Goal: Transaction & Acquisition: Purchase product/service

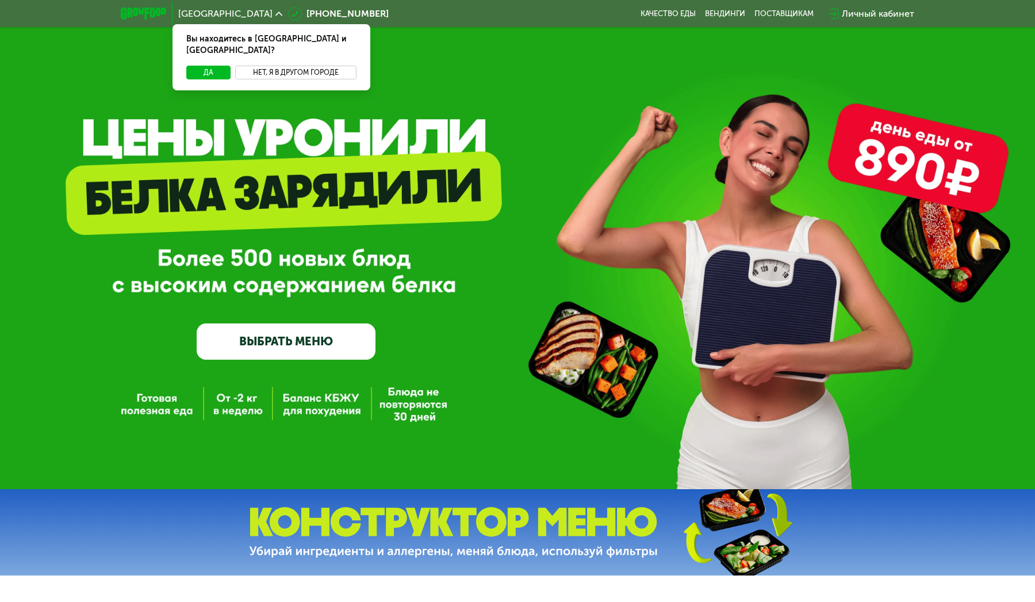
click at [312, 66] on button "Нет, я в другом городе" at bounding box center [295, 73] width 121 height 14
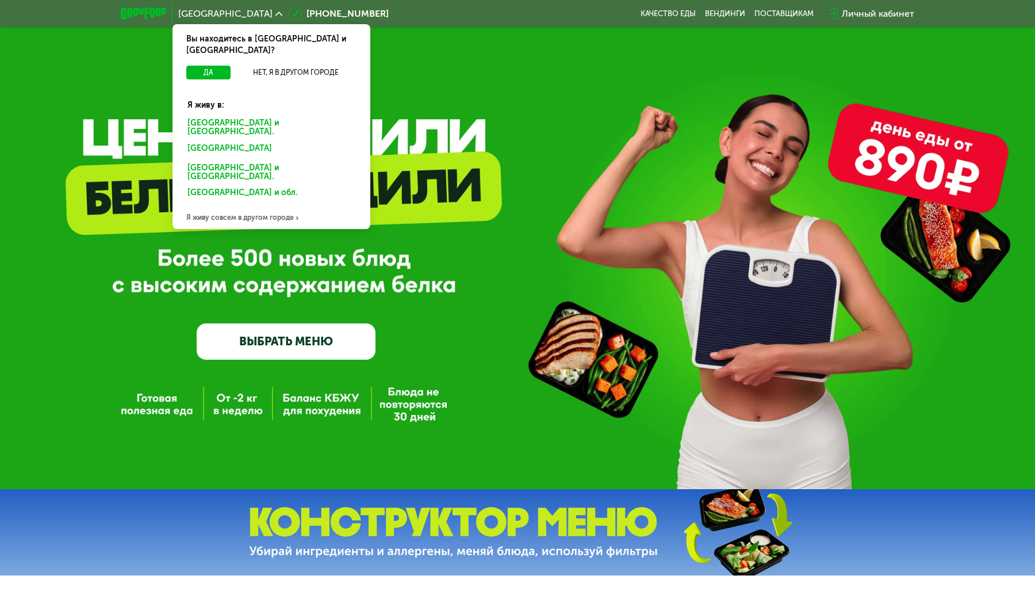
click at [250, 141] on div "Санкт-Петербурге и обл." at bounding box center [268, 150] width 179 height 18
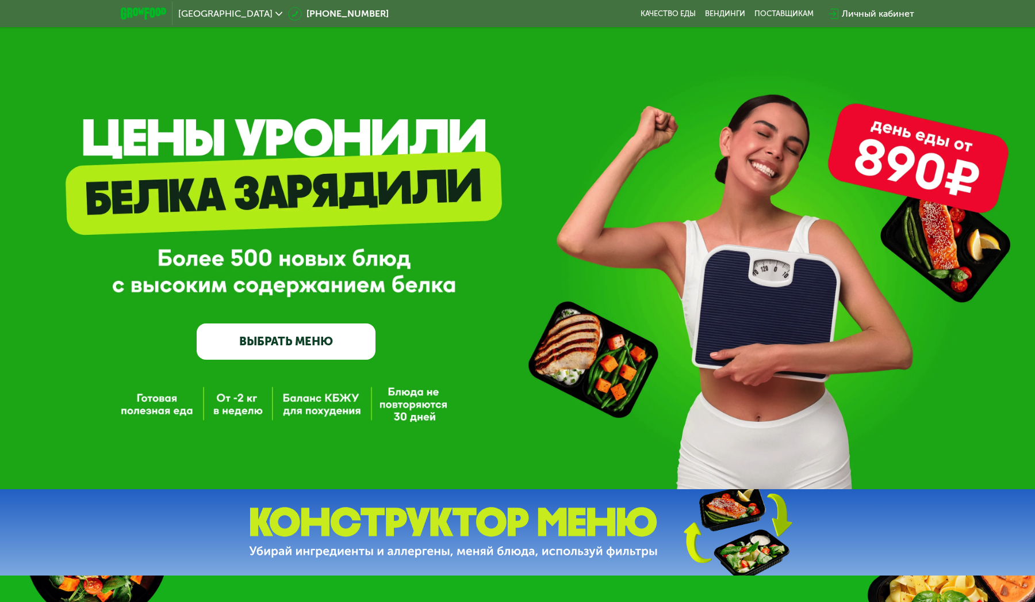
click at [875, 16] on div "Личный кабинет" at bounding box center [878, 14] width 72 height 14
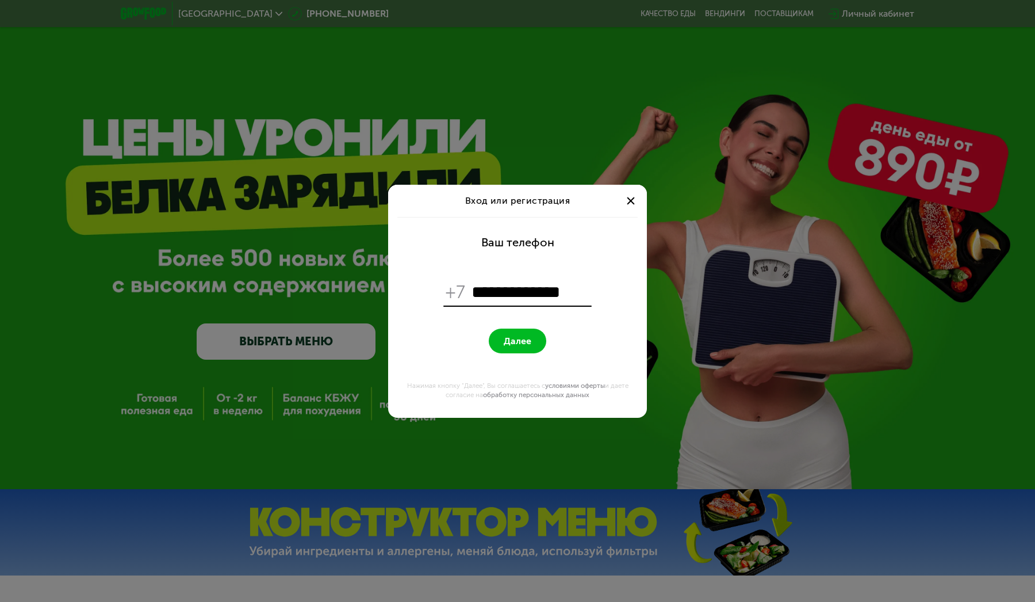
type input "**********"
click at [516, 342] on span "Далее" at bounding box center [518, 340] width 28 height 11
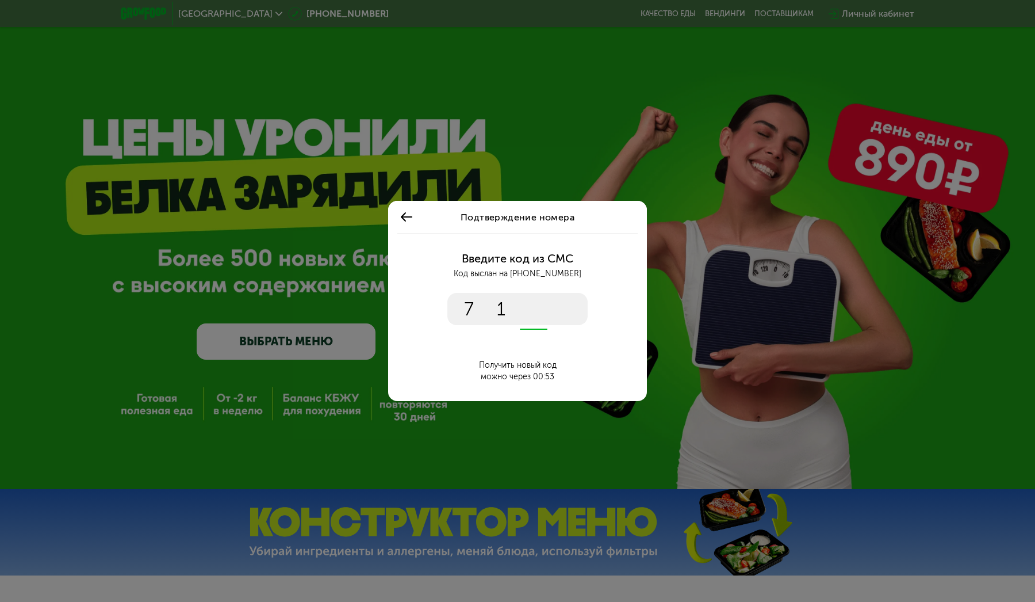
type input "****"
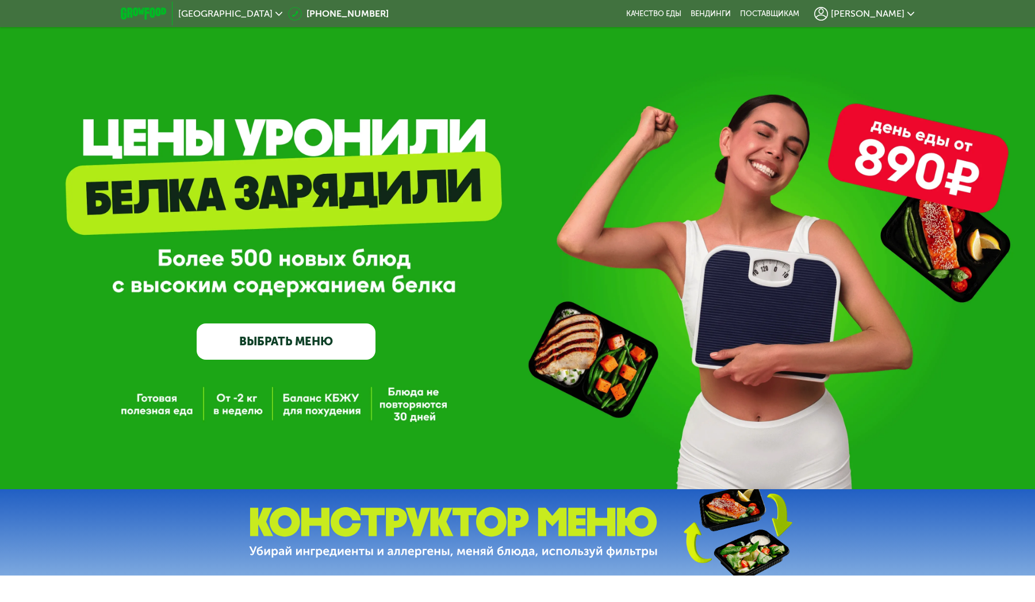
click at [329, 336] on link "ВЫБРАТЬ МЕНЮ" at bounding box center [286, 341] width 179 height 36
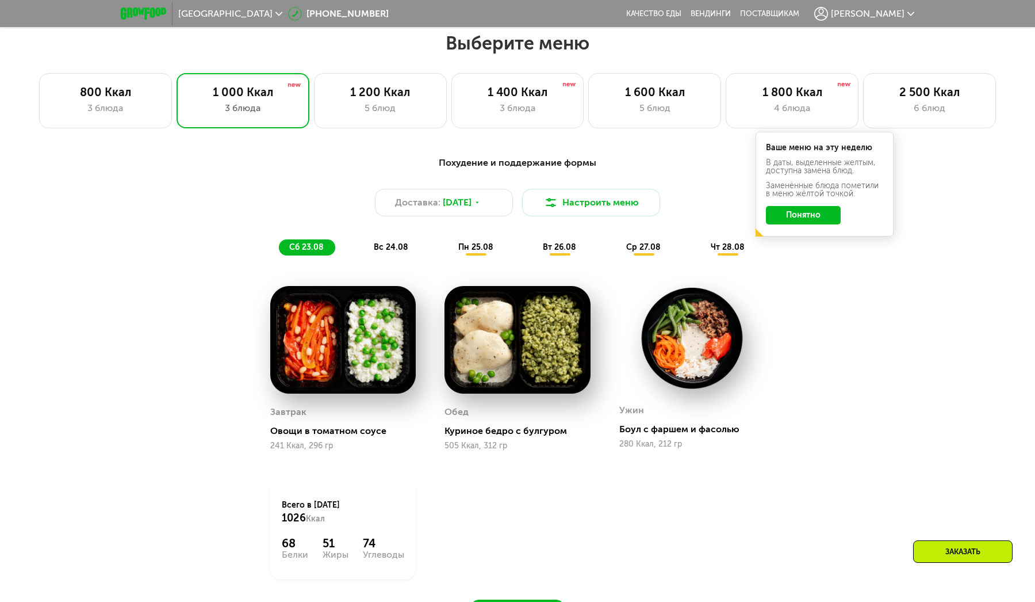
scroll to position [588, 0]
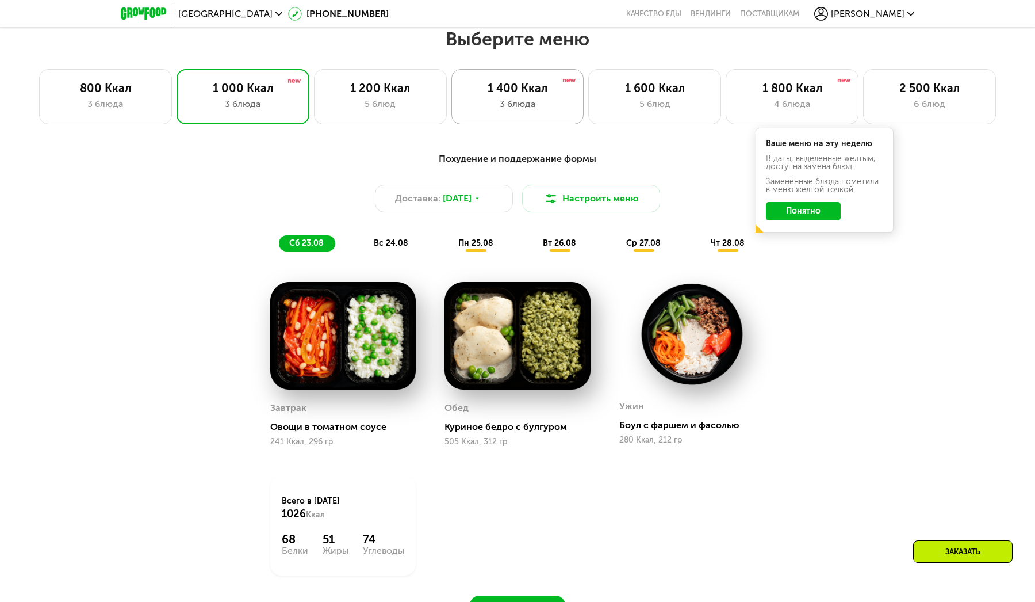
click at [512, 86] on div "1 400 Ккал" at bounding box center [518, 88] width 109 height 14
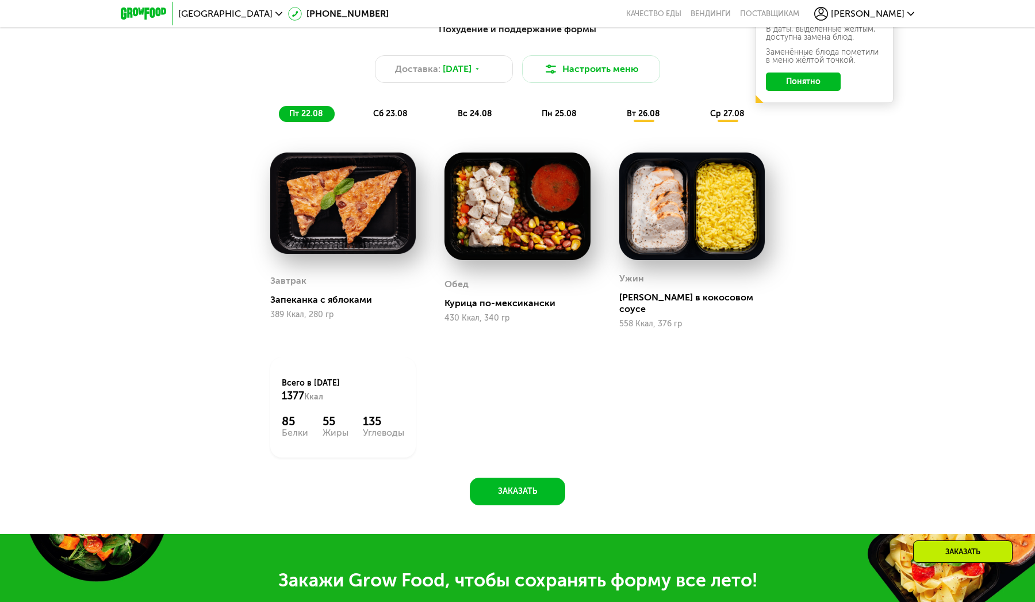
scroll to position [667, 0]
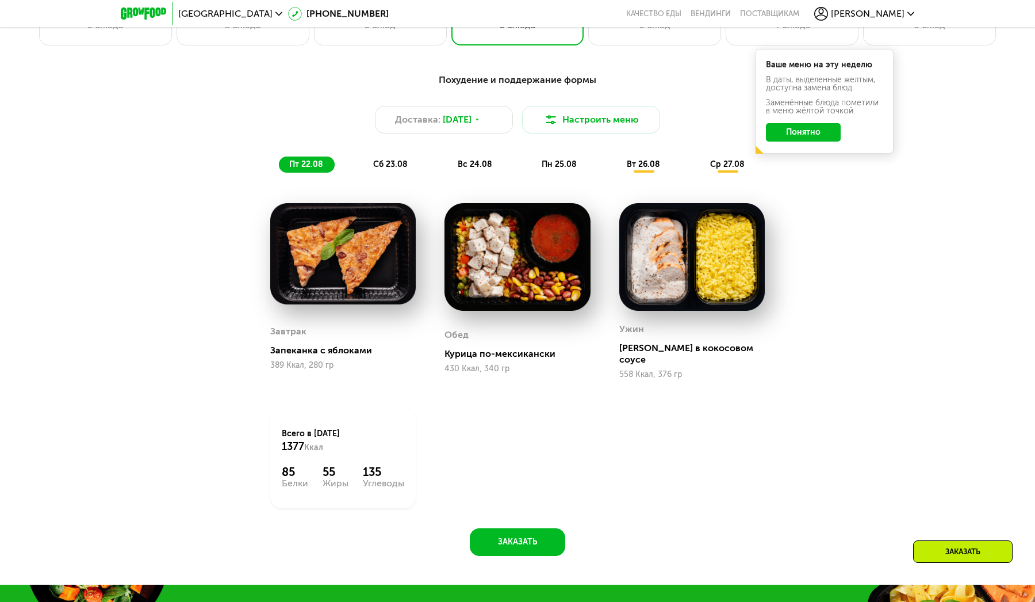
click at [388, 159] on span "сб 23.08" at bounding box center [390, 164] width 35 height 10
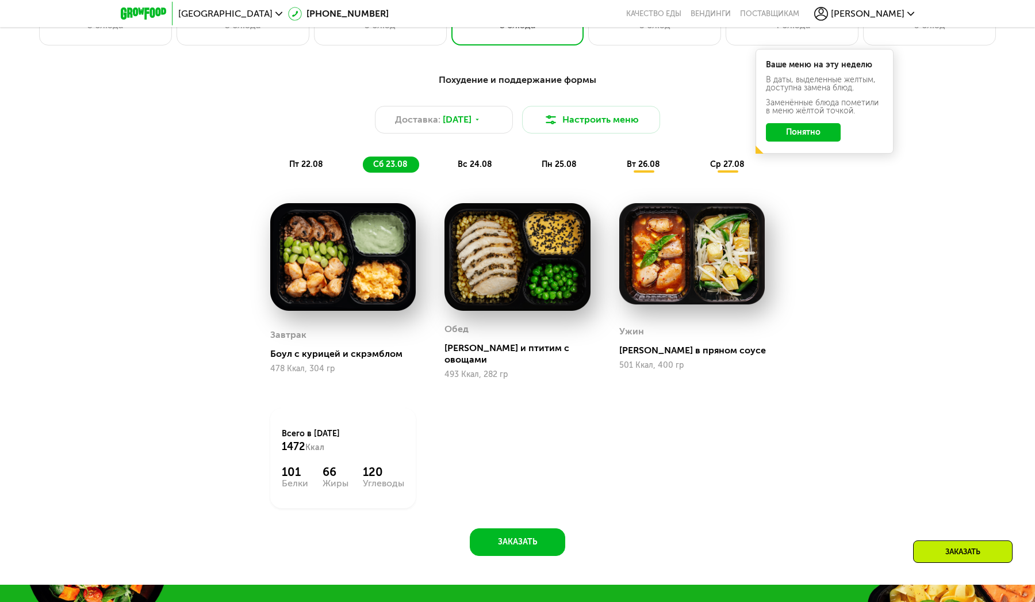
click at [310, 154] on div "Похудение и поддержание формы Доставка: 22 авг, пт Настроить меню пт 22.08 сб 2…" at bounding box center [517, 123] width 681 height 100
click at [309, 160] on span "пт 22.08" at bounding box center [306, 164] width 34 height 10
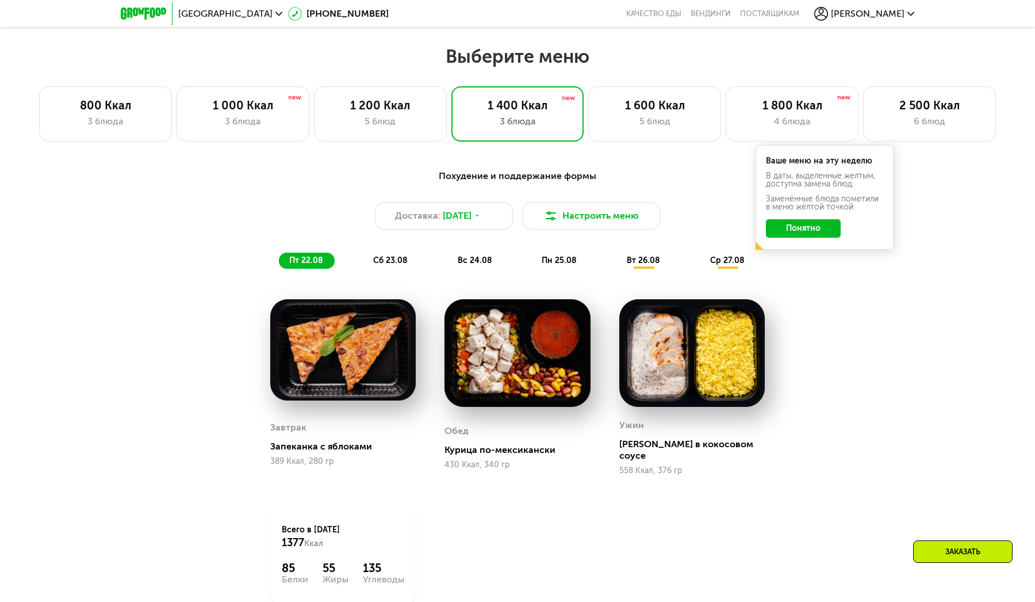
scroll to position [569, 0]
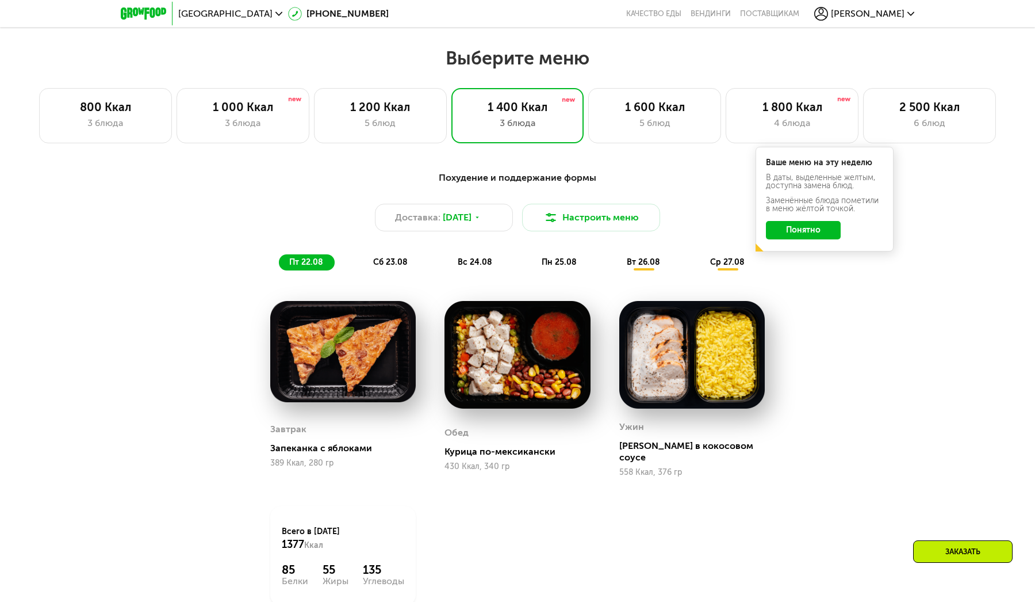
click at [827, 232] on button "Понятно" at bounding box center [803, 230] width 75 height 18
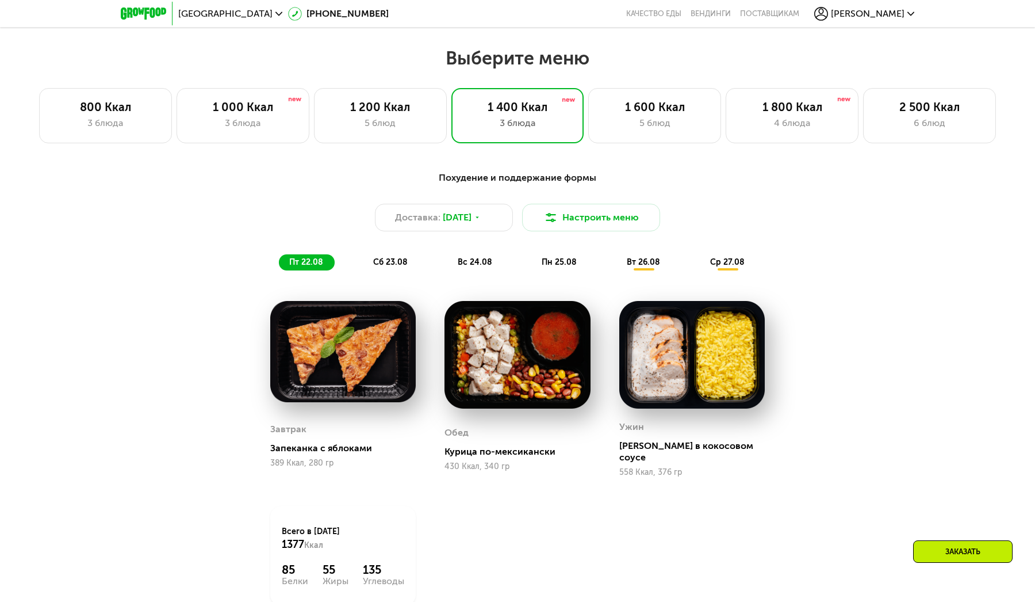
click at [947, 555] on div "Заказать" at bounding box center [963, 551] width 100 height 22
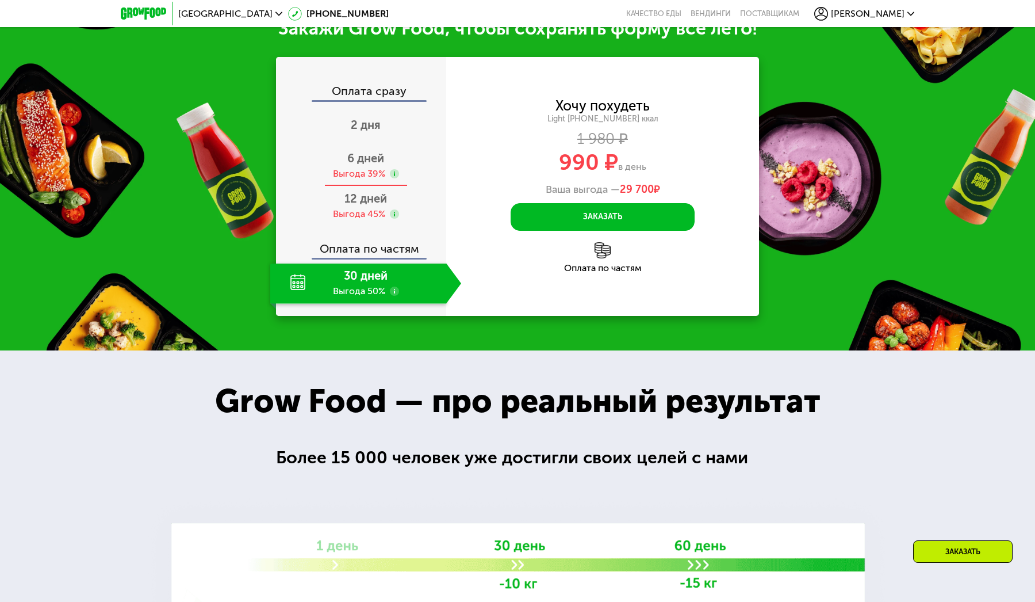
scroll to position [1279, 0]
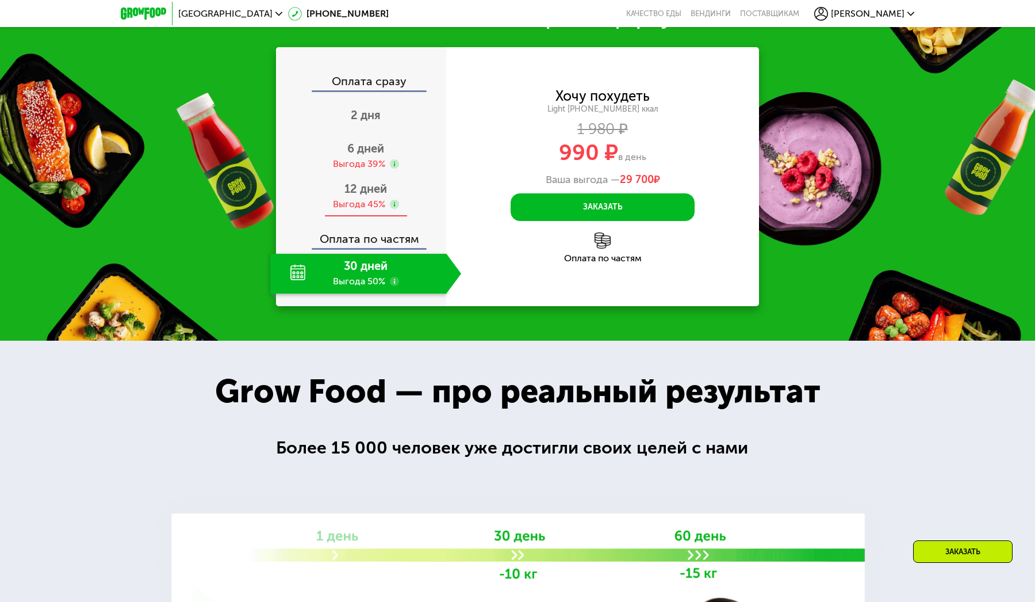
click at [371, 184] on div "12 дней Выгода 45%" at bounding box center [365, 197] width 191 height 40
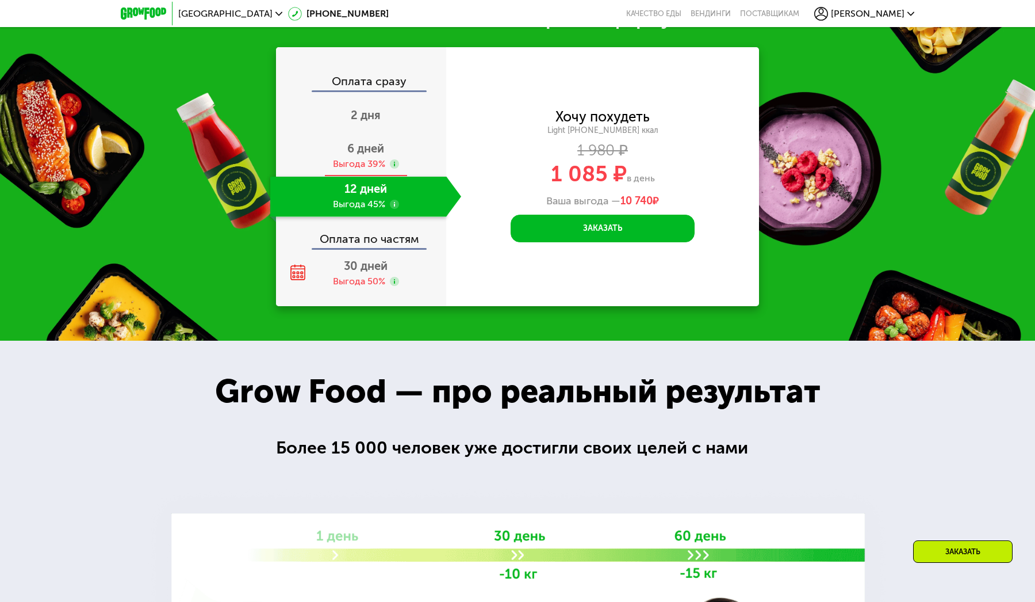
click at [377, 158] on div "Выгода 39%" at bounding box center [359, 164] width 52 height 13
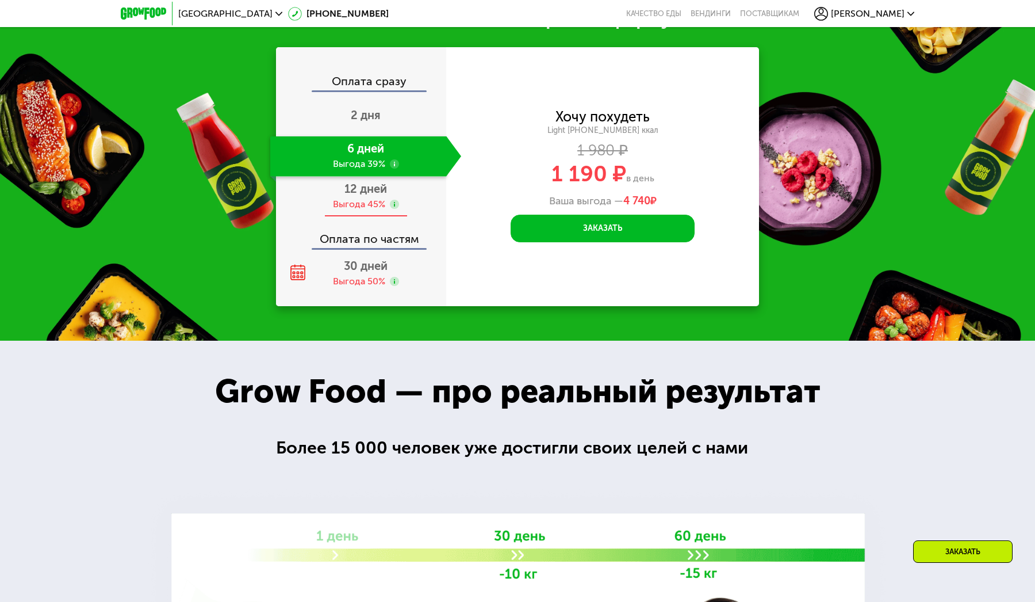
click at [373, 198] on div "Выгода 45%" at bounding box center [359, 204] width 52 height 13
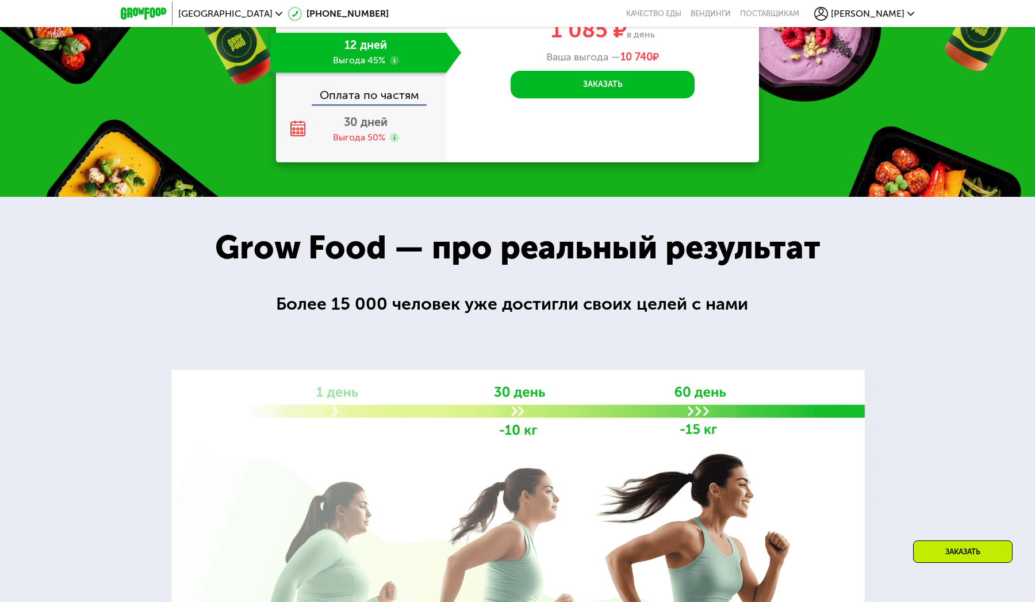
scroll to position [1406, 0]
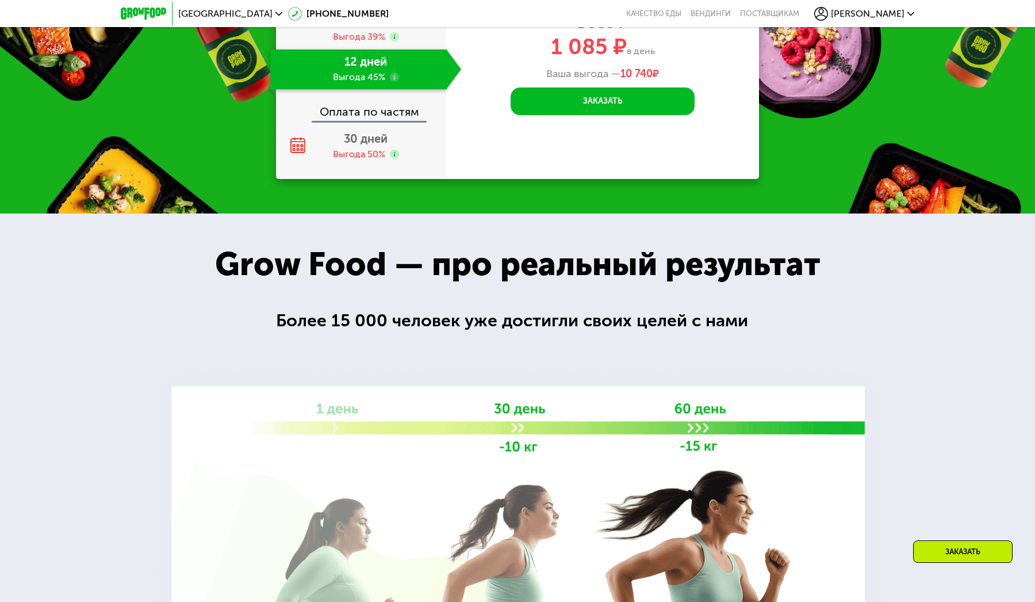
click at [185, 375] on img at bounding box center [519, 557] width 752 height 401
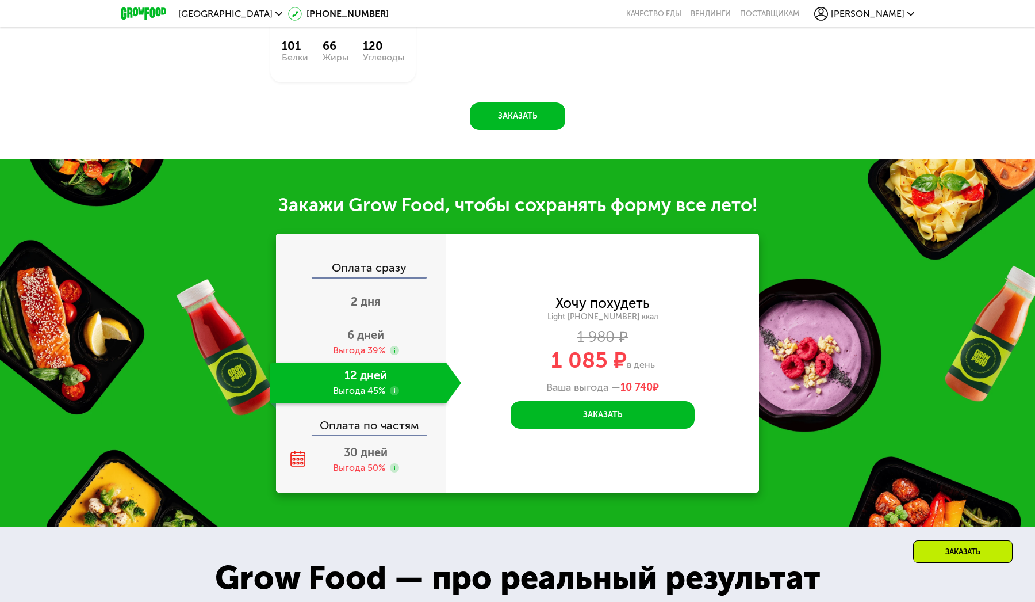
scroll to position [1145, 0]
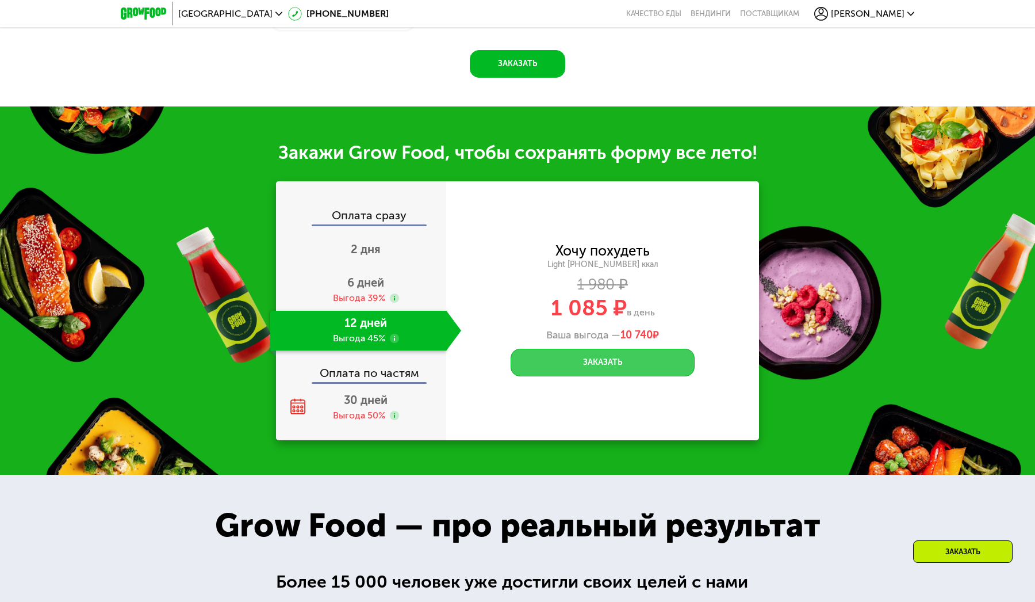
click at [653, 349] on button "Заказать" at bounding box center [603, 363] width 184 height 28
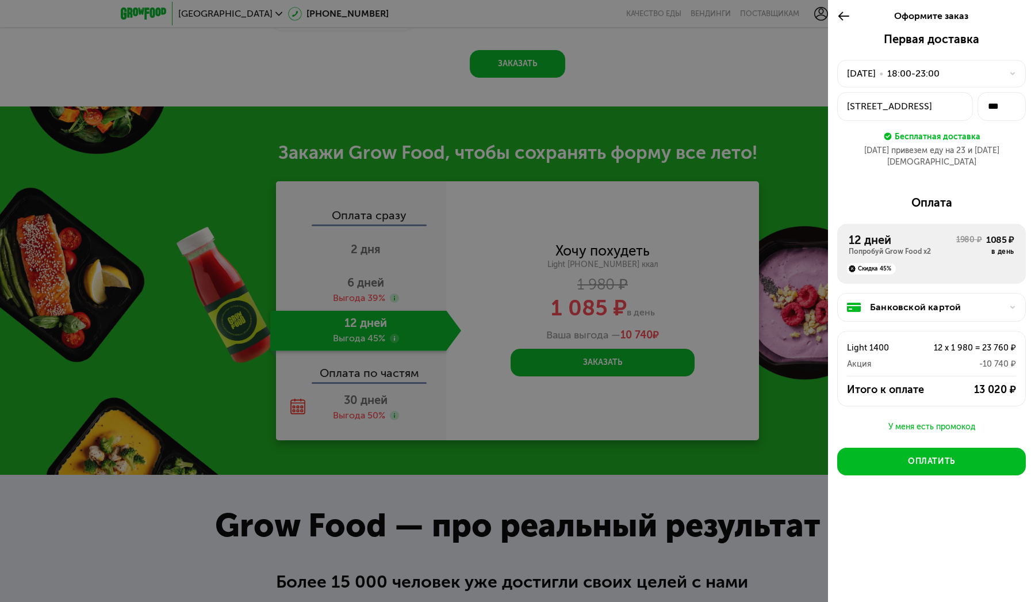
click at [944, 420] on div "У меня есть промокод" at bounding box center [932, 427] width 189 height 14
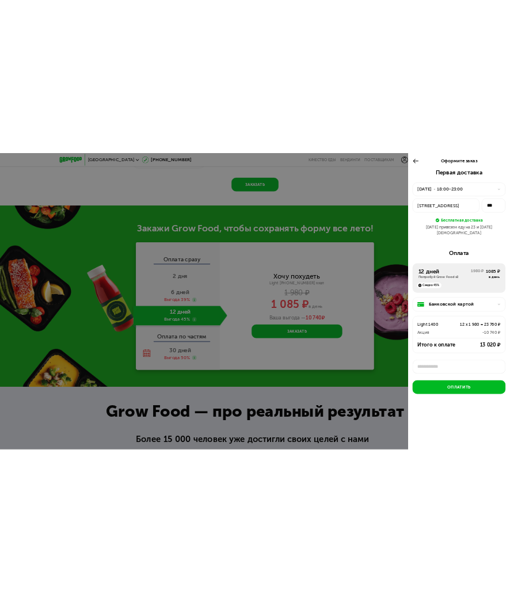
scroll to position [4, 0]
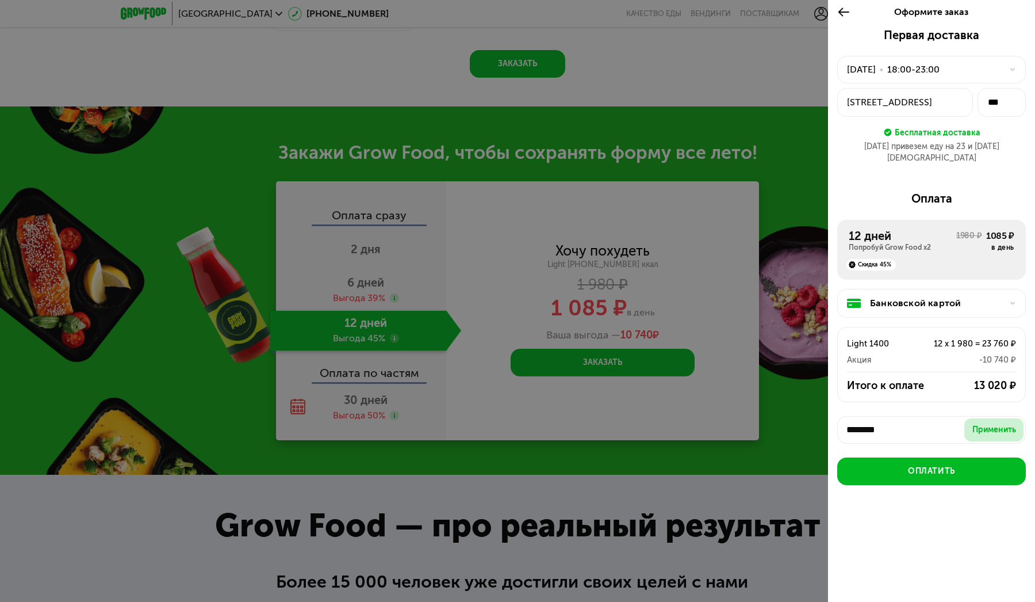
type input "********"
click at [991, 424] on div "Применить" at bounding box center [995, 430] width 44 height 12
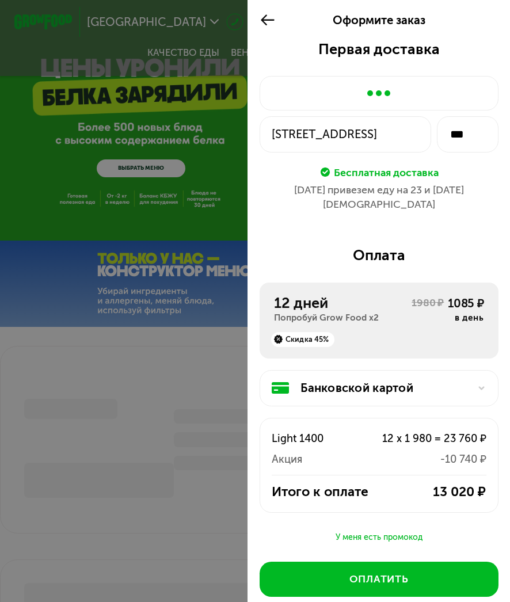
click at [397, 530] on div "У меня есть промокод" at bounding box center [378, 537] width 239 height 14
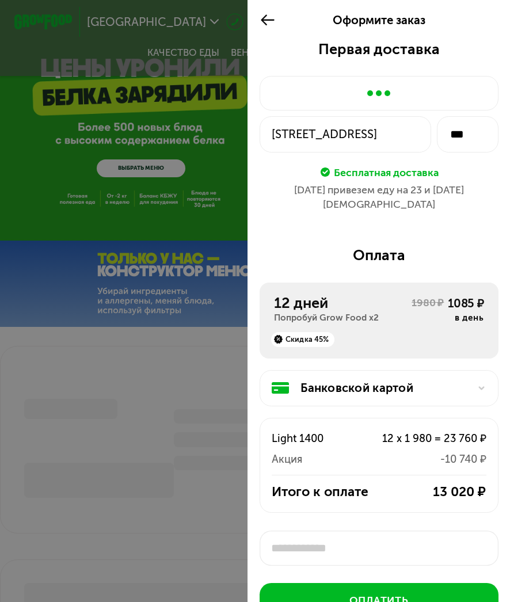
scroll to position [5, 0]
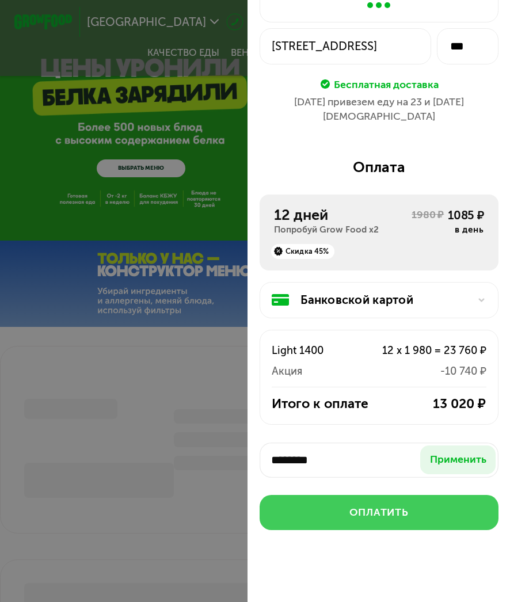
type input "********"
click at [452, 495] on button "Оплатить" at bounding box center [378, 512] width 239 height 35
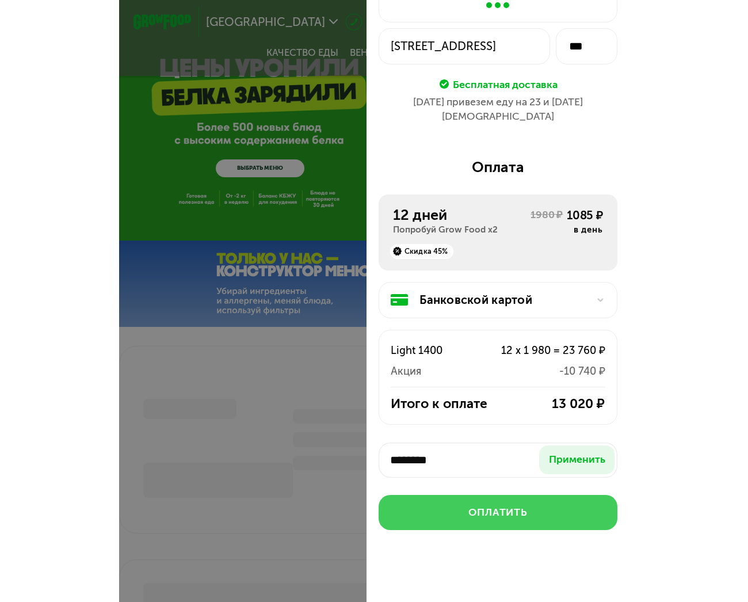
scroll to position [63, 0]
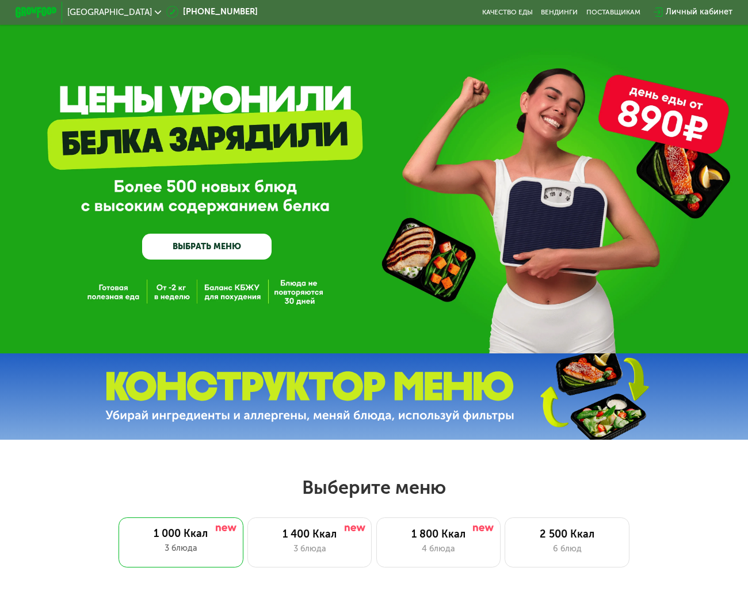
click at [687, 9] on div "Личный кабинет" at bounding box center [699, 12] width 67 height 13
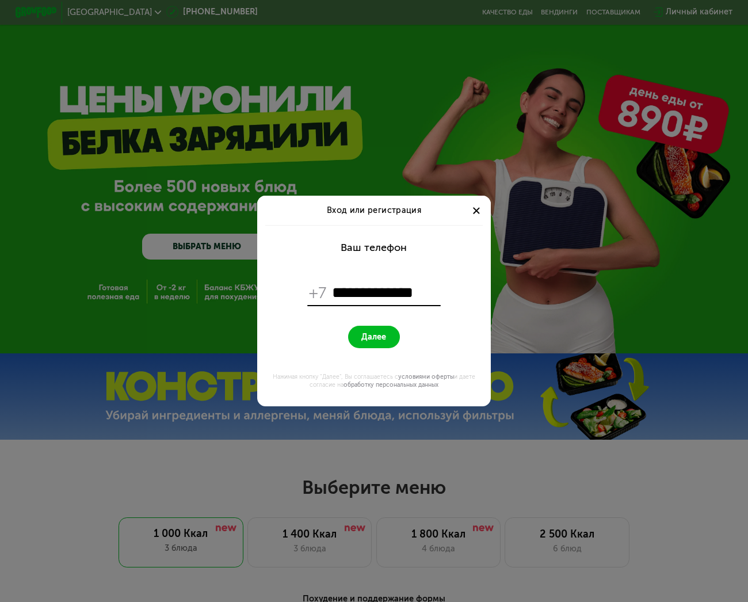
type input "**********"
click at [375, 340] on span "Далее" at bounding box center [373, 337] width 25 height 10
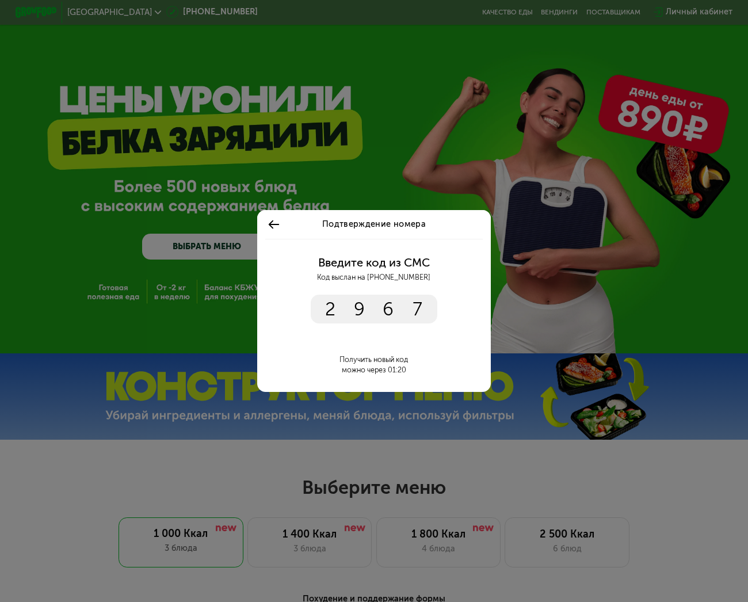
type input "****"
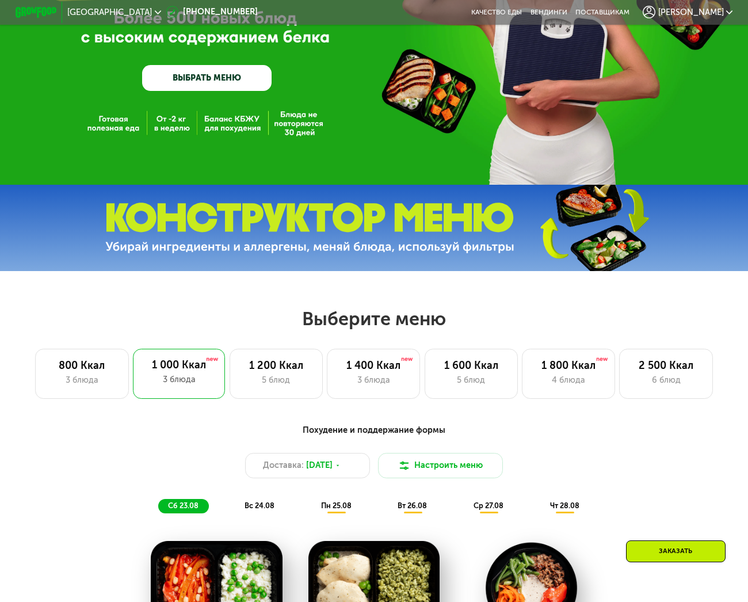
scroll to position [182, 0]
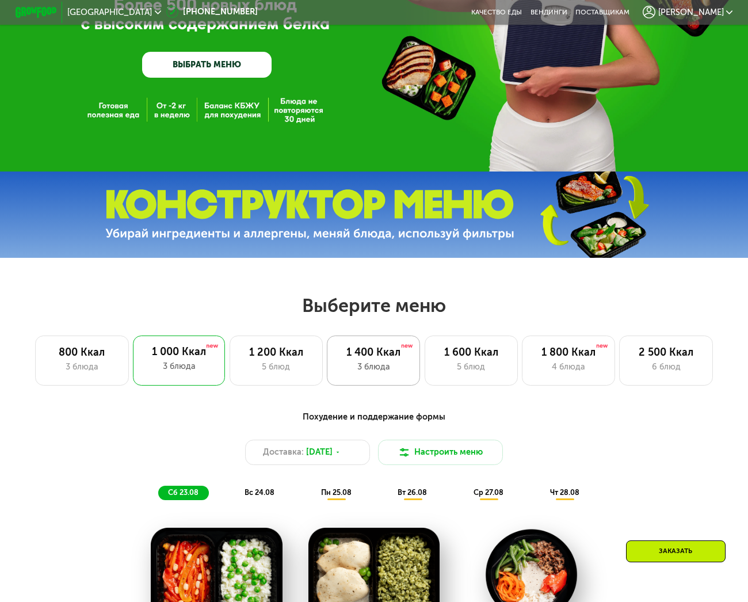
click at [362, 353] on div "1 400 Ккал" at bounding box center [373, 352] width 71 height 13
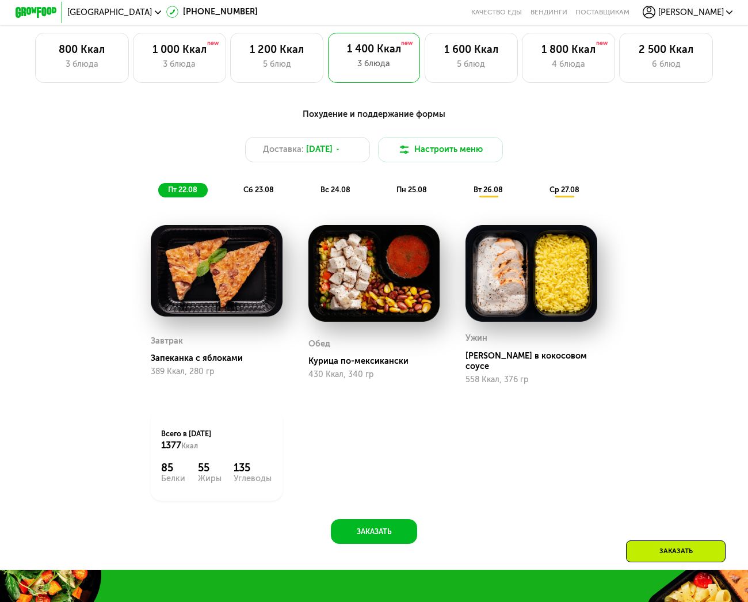
scroll to position [485, 0]
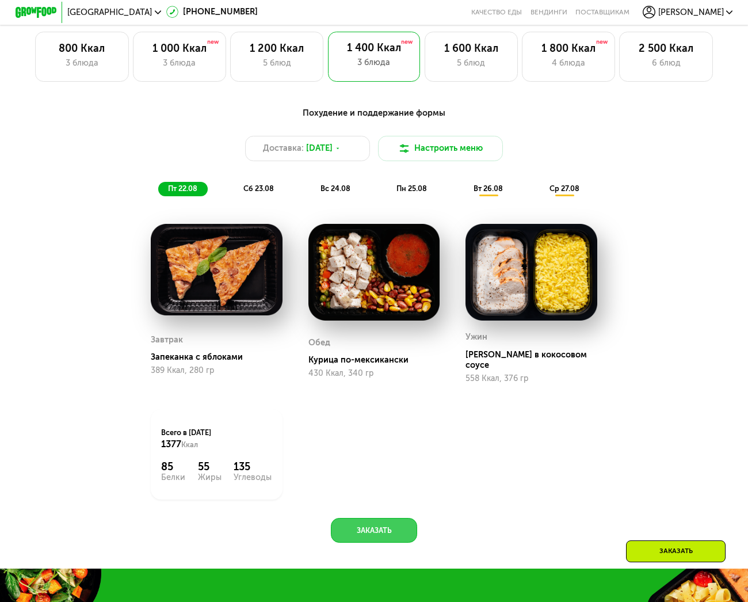
click at [389, 518] on button "Заказать" at bounding box center [374, 530] width 86 height 25
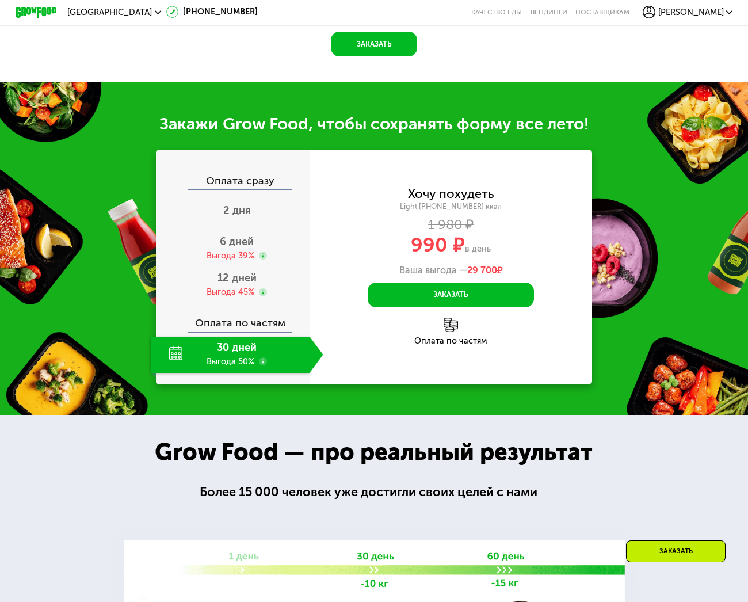
scroll to position [1041, 0]
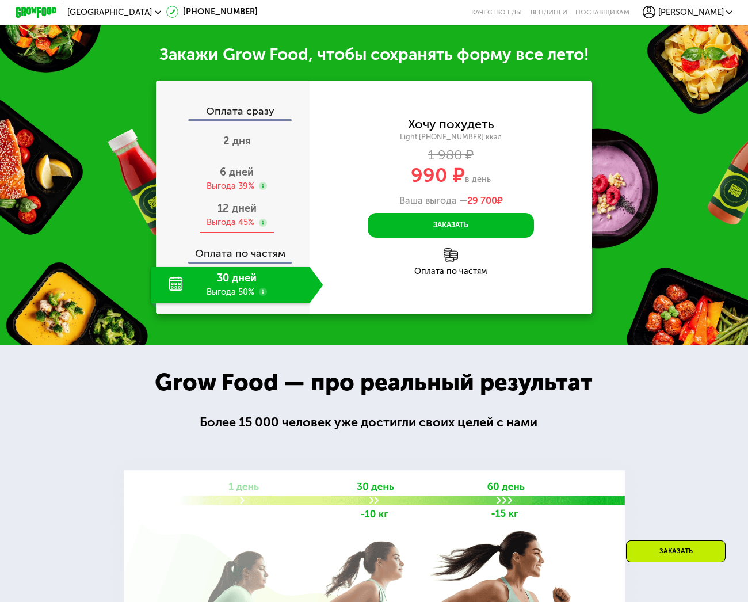
click at [234, 202] on span "12 дней" at bounding box center [236, 208] width 39 height 13
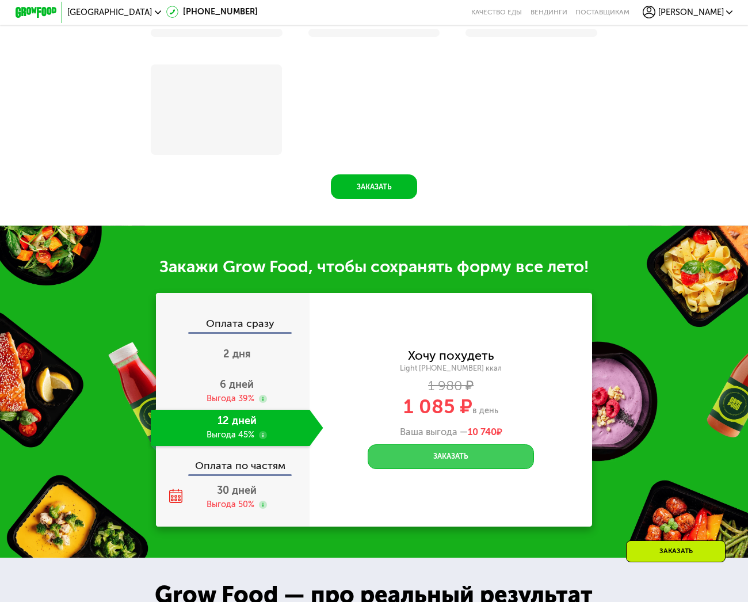
click at [481, 452] on button "Заказать" at bounding box center [451, 456] width 166 height 25
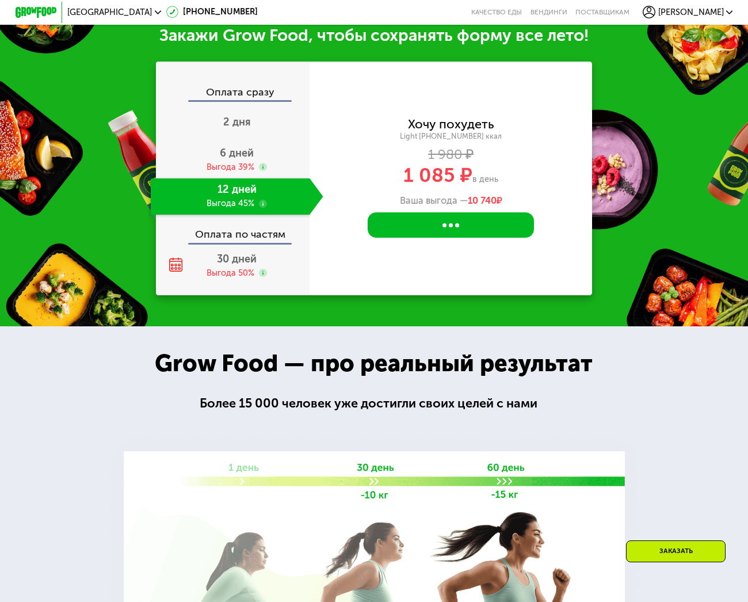
scroll to position [1084, 0]
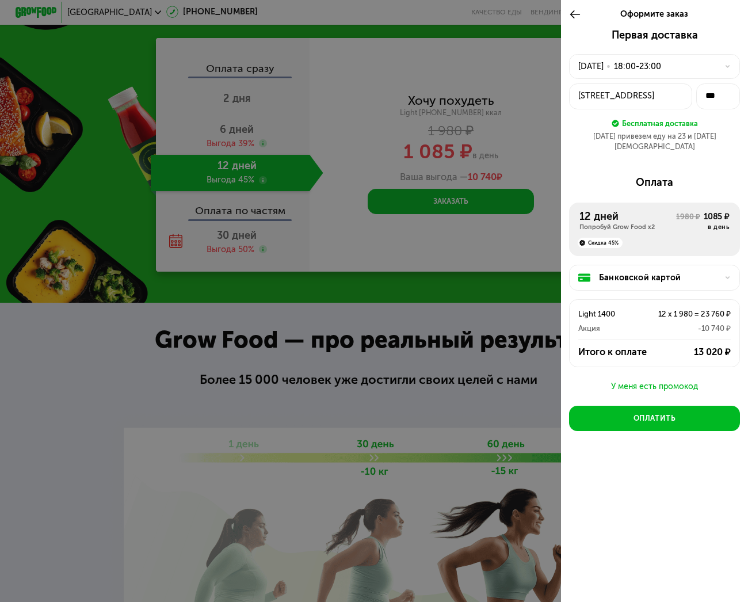
click at [674, 380] on div "У меня есть промокод" at bounding box center [654, 387] width 170 height 14
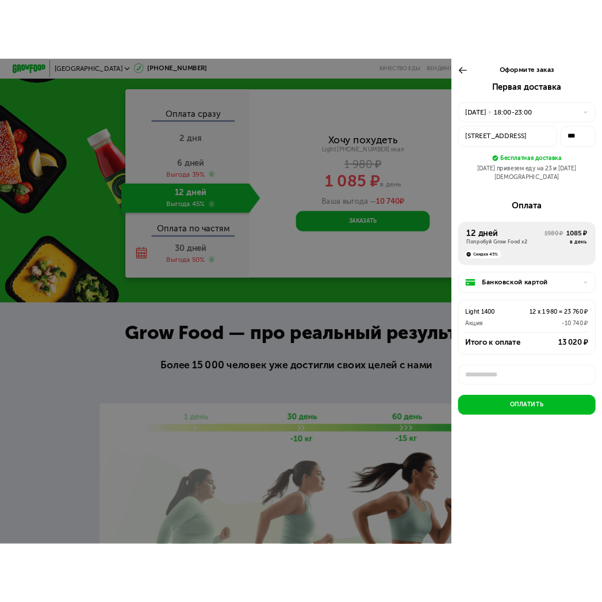
scroll to position [3, 0]
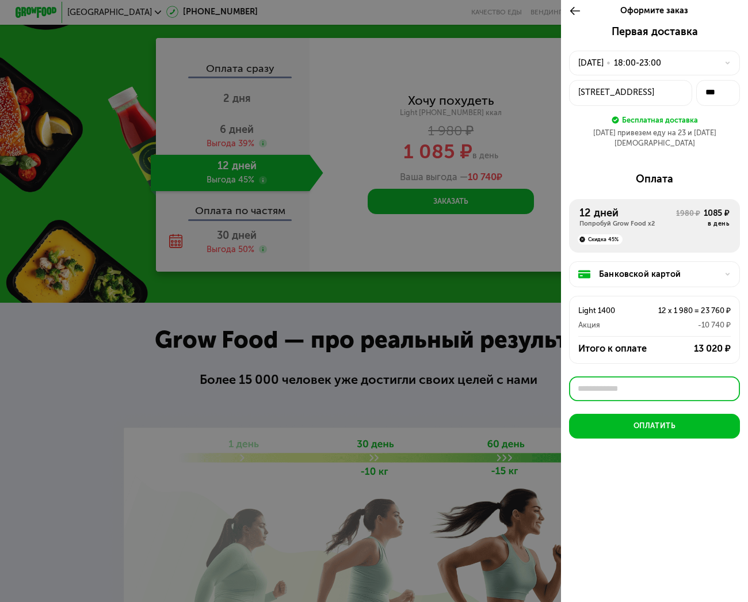
click at [670, 376] on input "text" at bounding box center [654, 388] width 170 height 25
paste input "********"
type input "********"
click at [712, 383] on div "Применить" at bounding box center [711, 388] width 40 height 10
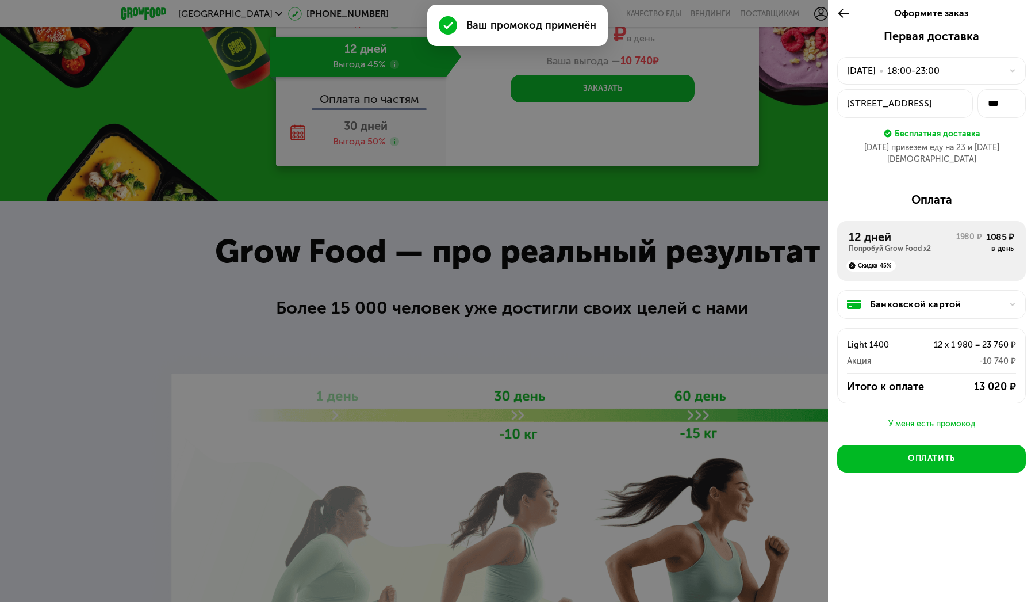
scroll to position [1493, 0]
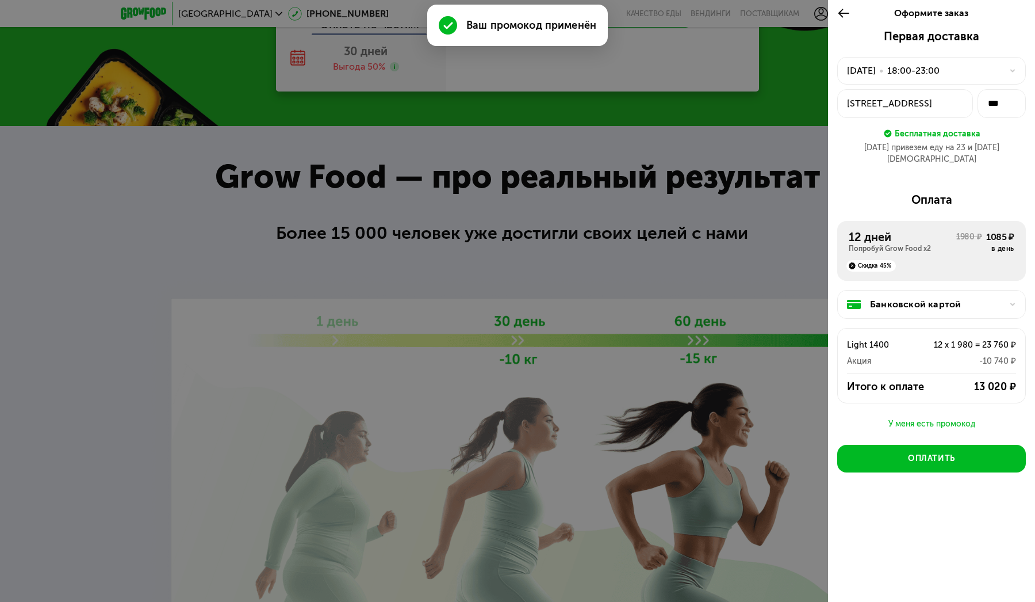
click at [649, 123] on div at bounding box center [517, 301] width 1035 height 602
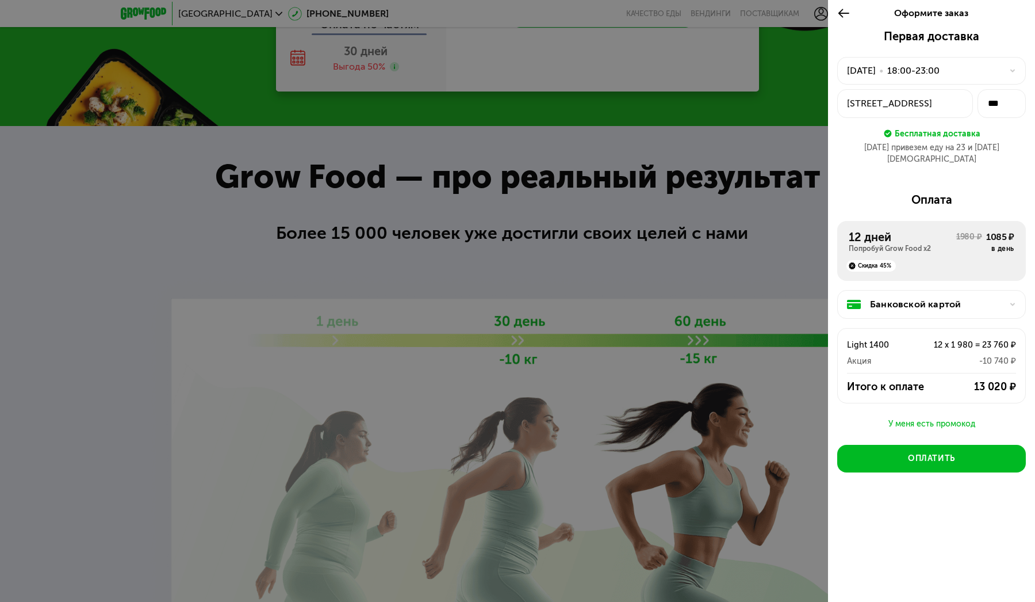
click at [747, 11] on div at bounding box center [847, 13] width 19 height 32
click at [747, 11] on use at bounding box center [844, 13] width 11 height 9
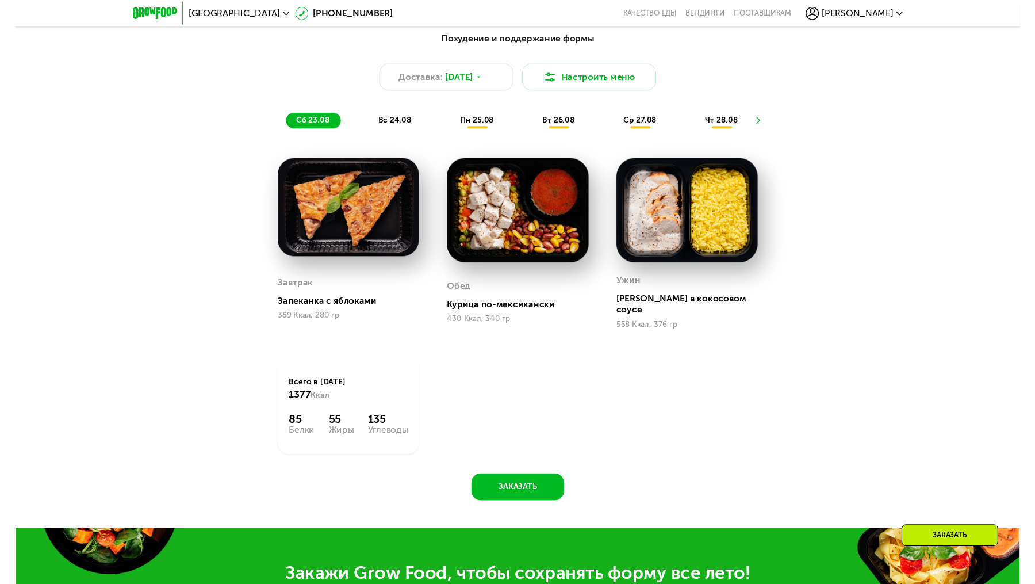
scroll to position [704, 0]
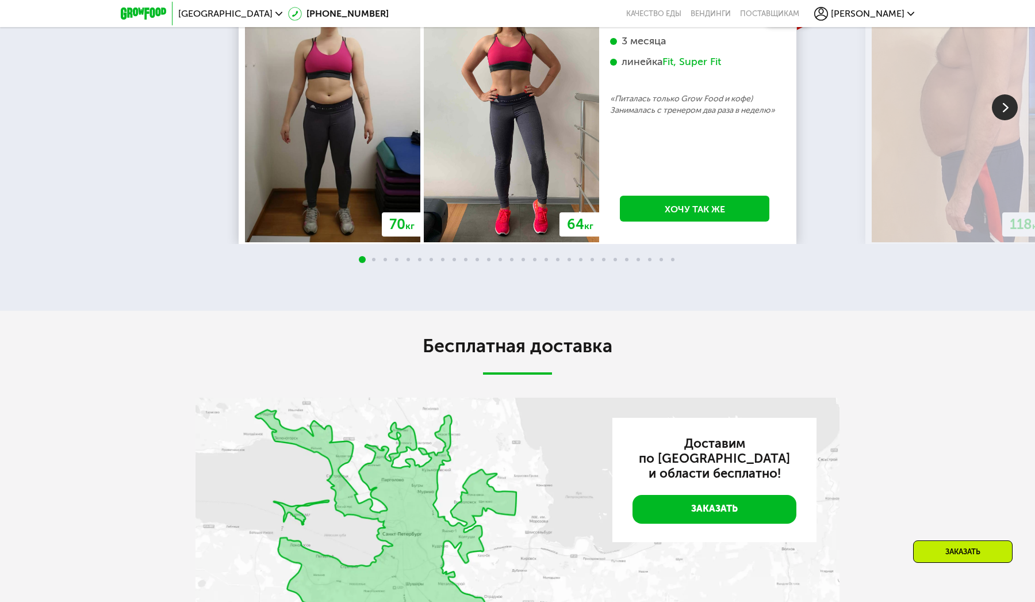
scroll to position [2150, 0]
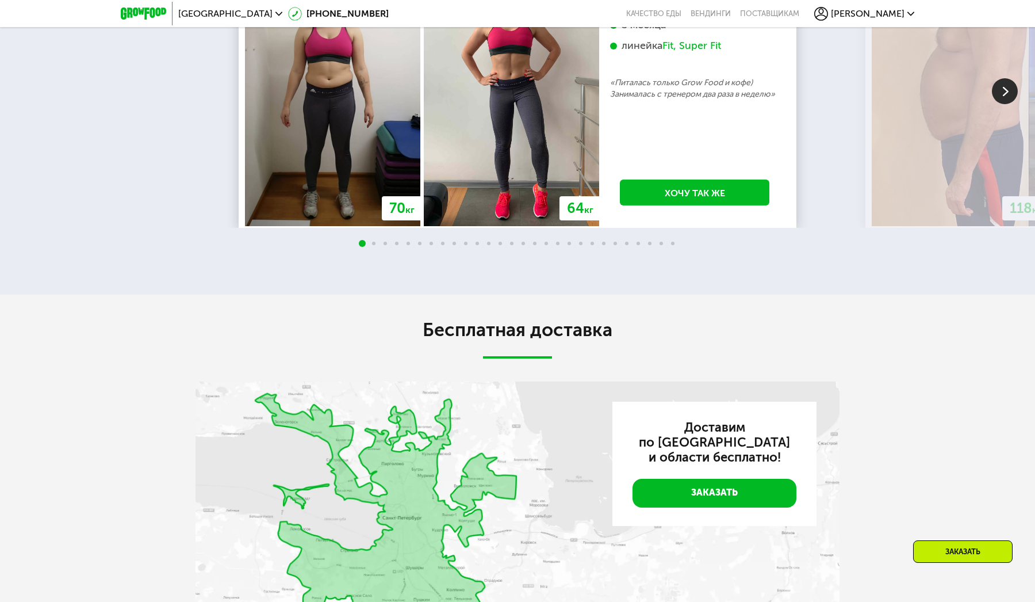
click at [375, 248] on div at bounding box center [517, 243] width 1035 height 9
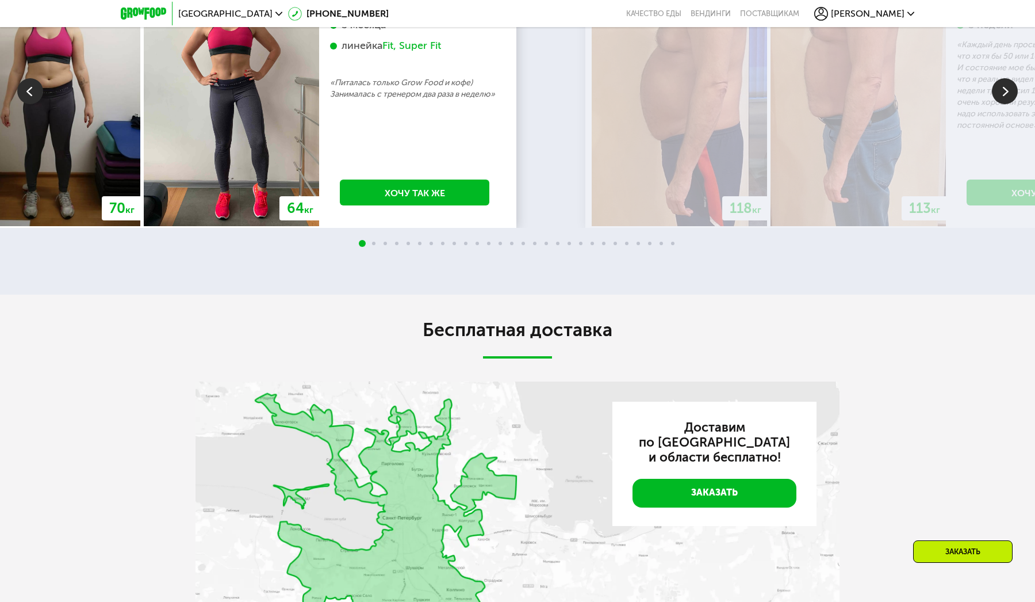
click at [234, 193] on img at bounding box center [231, 93] width 175 height 266
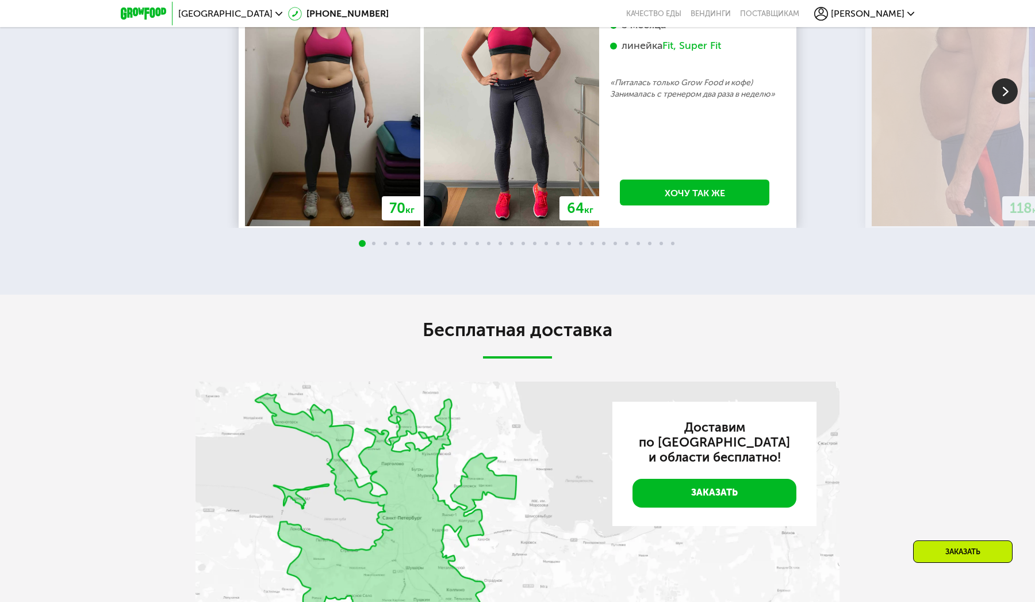
click at [1000, 104] on img at bounding box center [1005, 91] width 26 height 26
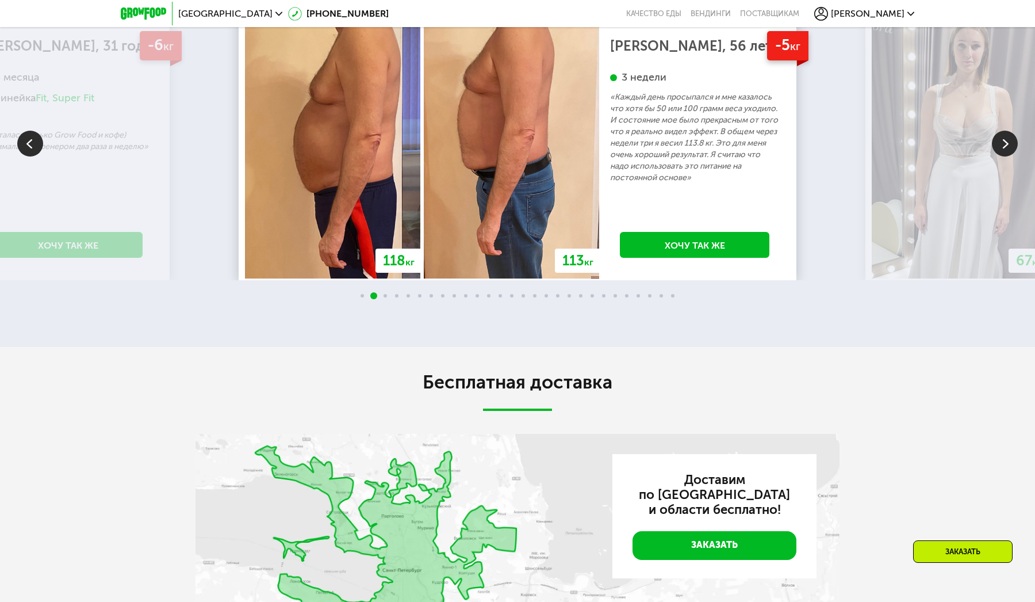
scroll to position [2089, 0]
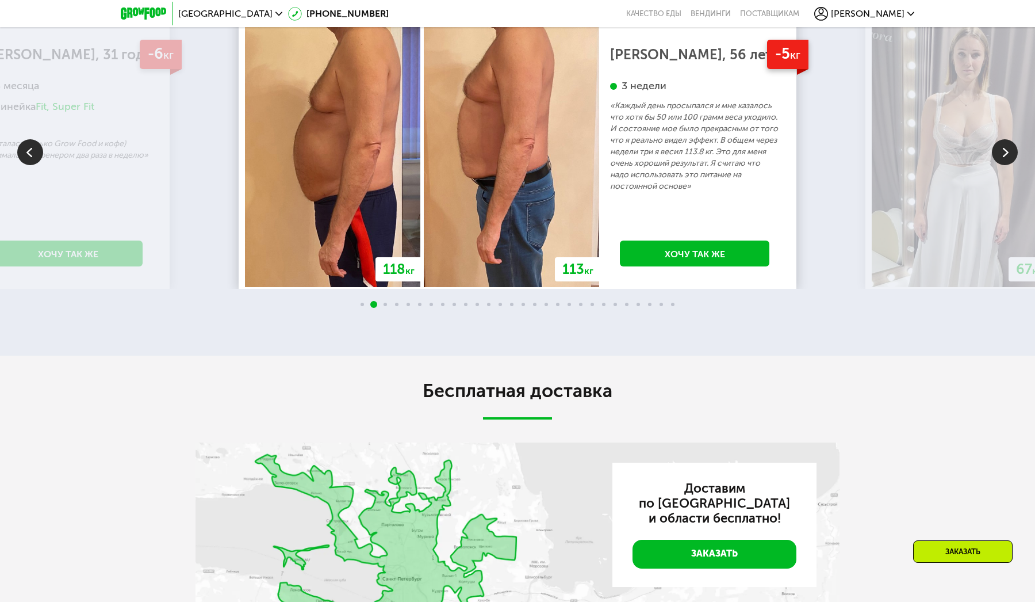
click at [1008, 165] on img at bounding box center [1005, 152] width 26 height 26
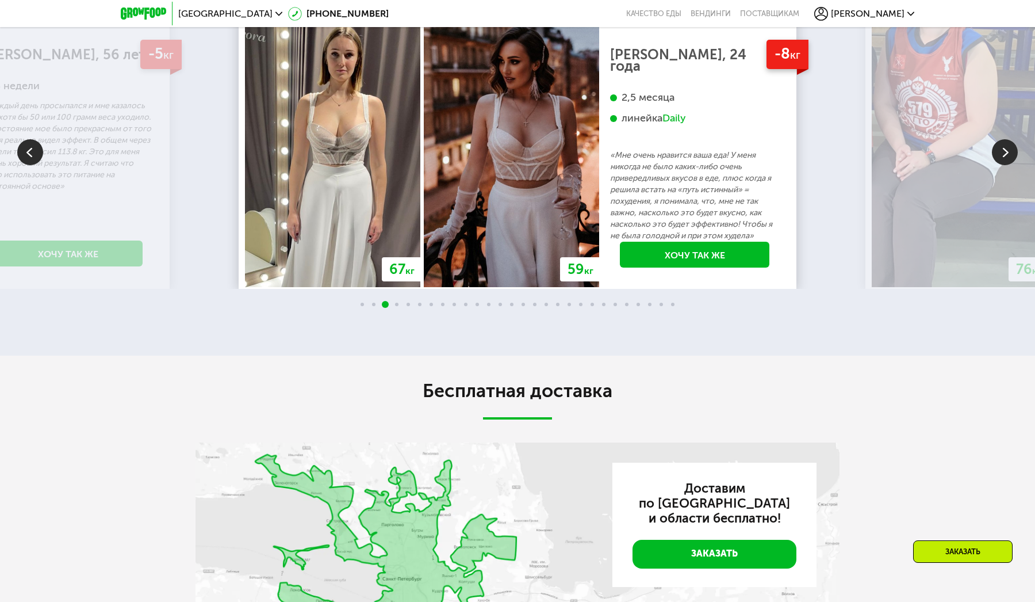
click at [1008, 165] on img at bounding box center [1005, 152] width 26 height 26
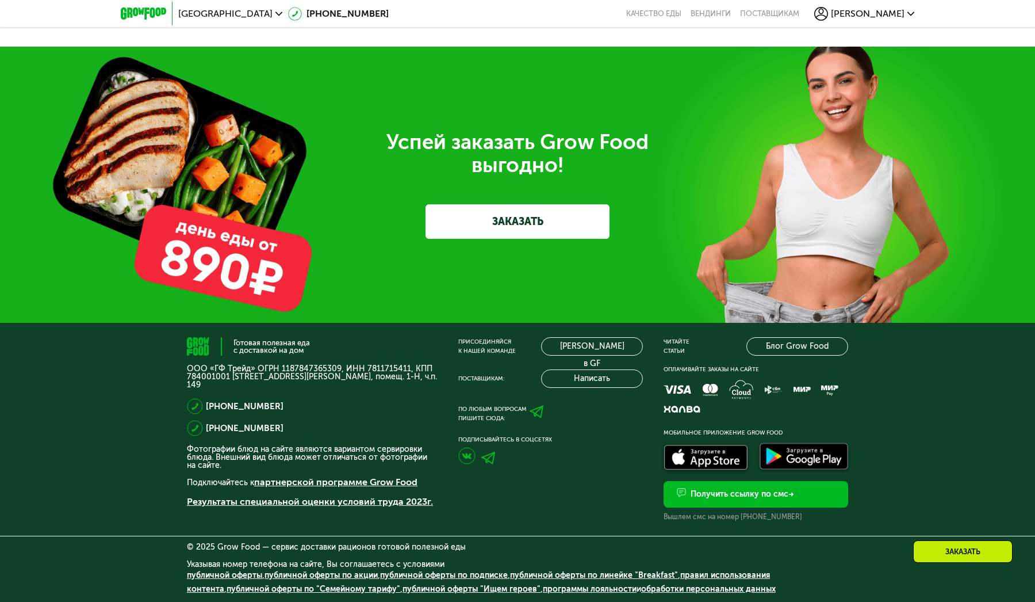
scroll to position [3384, 0]
